Goal: Navigation & Orientation: Find specific page/section

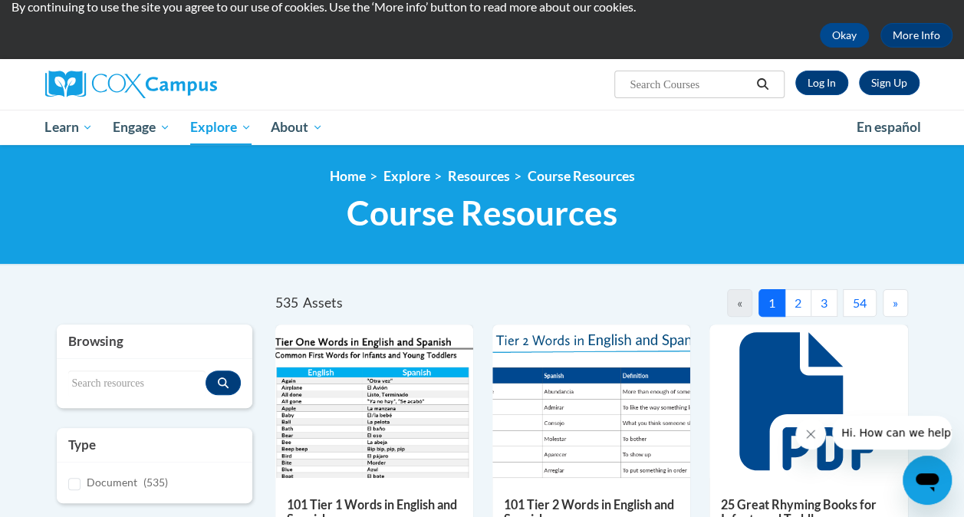
scroll to position [58, 0]
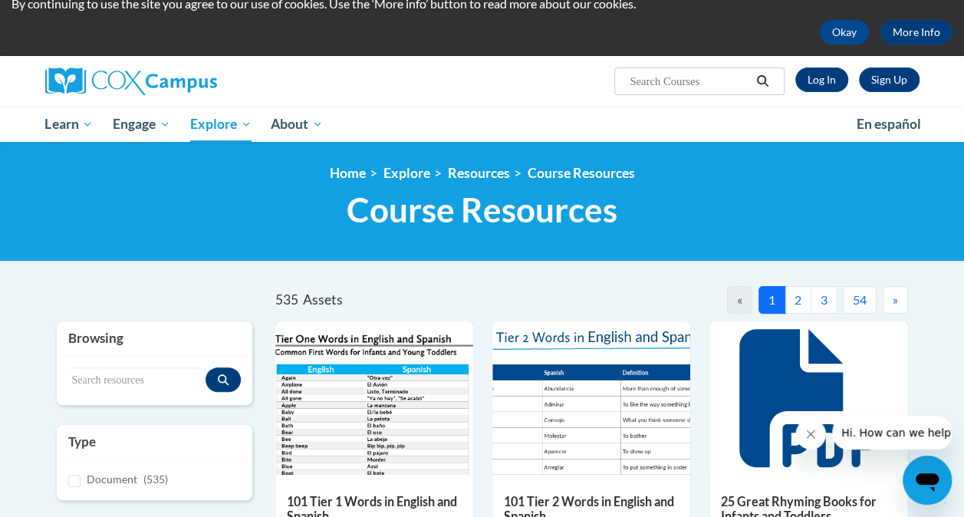
click at [796, 304] on button "2" at bounding box center [798, 300] width 27 height 28
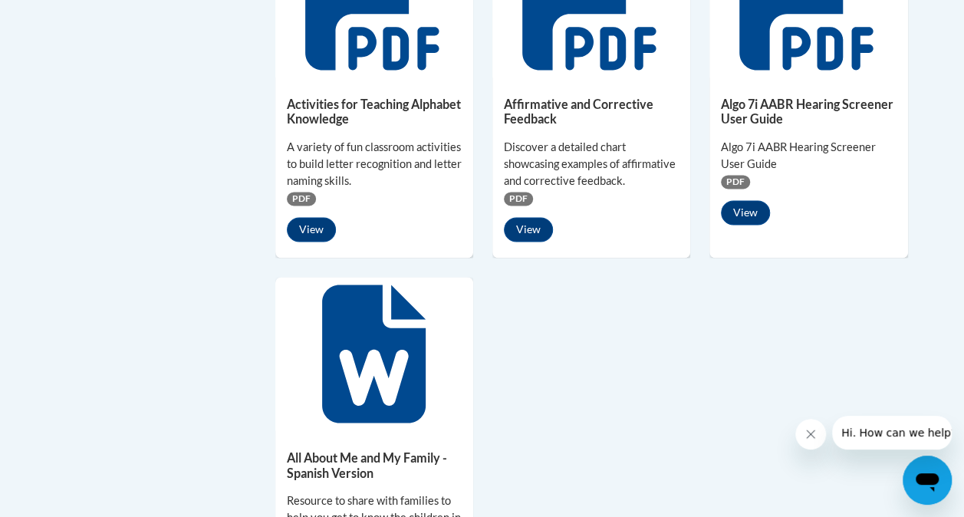
scroll to position [0, 0]
